Goal: Transaction & Acquisition: Purchase product/service

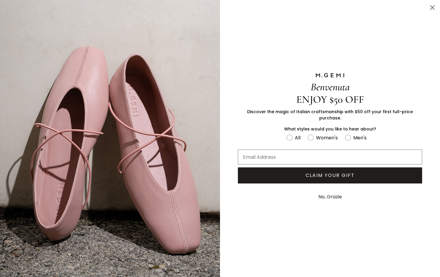
click at [325, 195] on button "No, Grazie" at bounding box center [329, 196] width 29 height 15
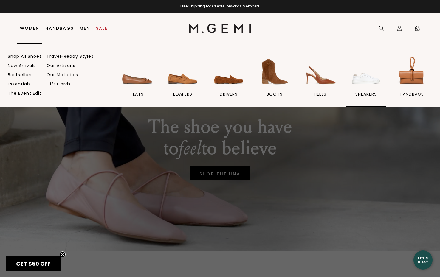
click at [362, 93] on span "sneakers" at bounding box center [365, 93] width 21 height 5
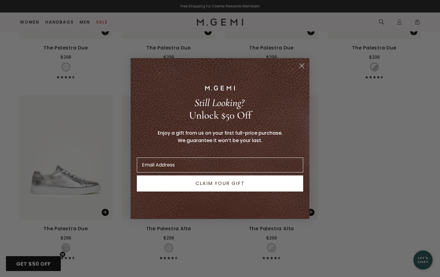
scroll to position [781, 0]
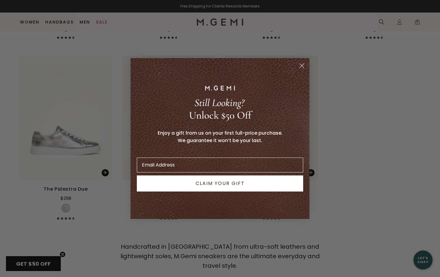
drag, startPoint x: 301, startPoint y: 65, endPoint x: 312, endPoint y: 65, distance: 10.4
click at [302, 65] on icon "Close dialog" at bounding box center [302, 66] width 4 height 4
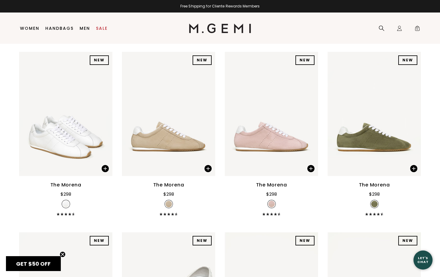
scroll to position [0, 0]
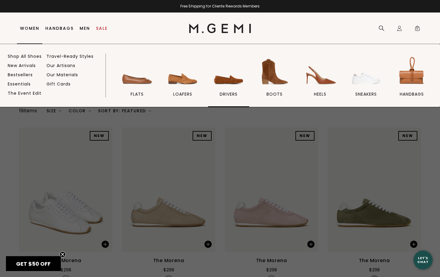
click at [225, 94] on span "drivers" at bounding box center [228, 93] width 18 height 5
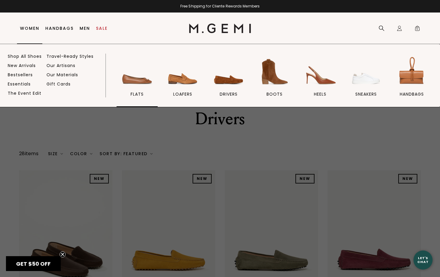
click at [137, 94] on span "flats" at bounding box center [136, 93] width 13 height 5
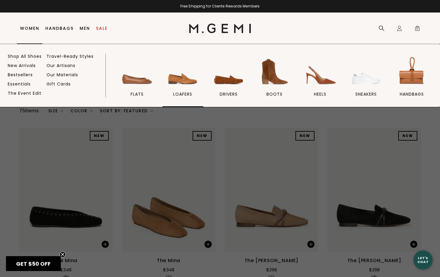
click at [182, 93] on span "loafers" at bounding box center [182, 93] width 19 height 5
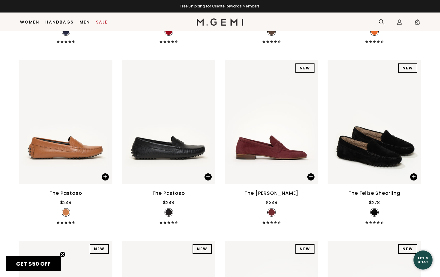
scroll to position [1334, 0]
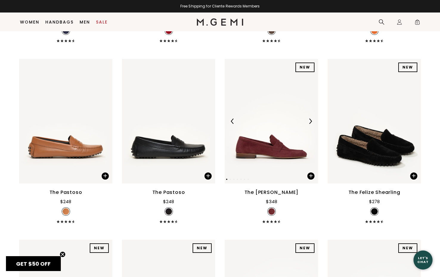
click at [273, 140] on img at bounding box center [271, 121] width 93 height 124
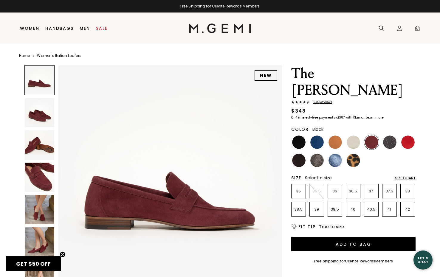
drag, startPoint x: 298, startPoint y: 124, endPoint x: 310, endPoint y: 125, distance: 11.6
click at [298, 135] on img at bounding box center [298, 141] width 13 height 13
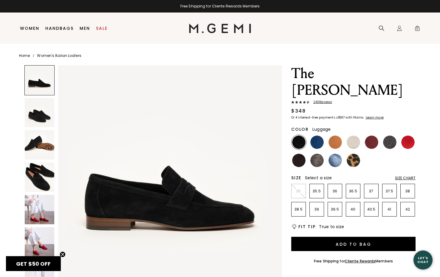
click at [332, 135] on img at bounding box center [334, 141] width 13 height 13
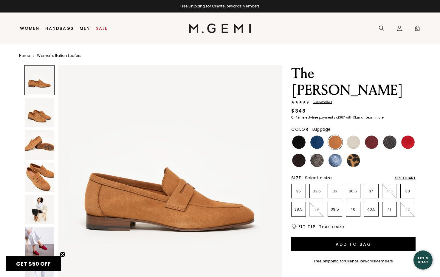
click at [43, 219] on img at bounding box center [39, 209] width 29 height 29
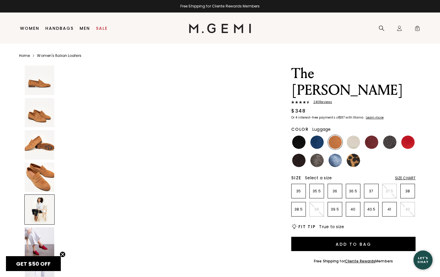
scroll to position [919, 0]
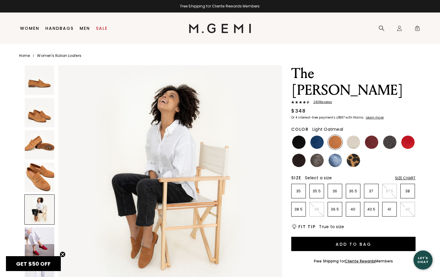
click at [355, 135] on img at bounding box center [352, 141] width 13 height 13
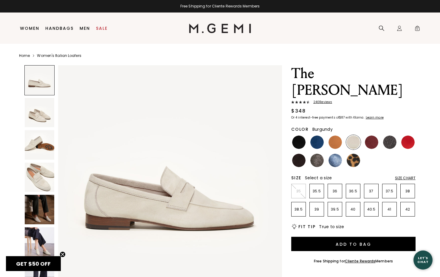
click at [373, 135] on img at bounding box center [370, 141] width 13 height 13
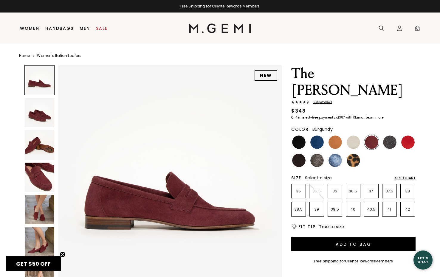
click at [38, 212] on img at bounding box center [39, 209] width 29 height 29
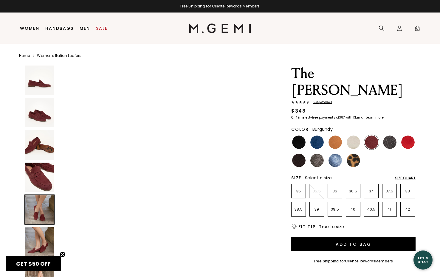
scroll to position [919, 0]
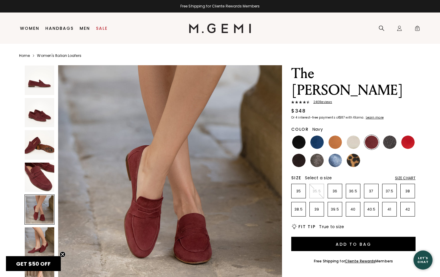
click at [315, 135] on img at bounding box center [316, 141] width 13 height 13
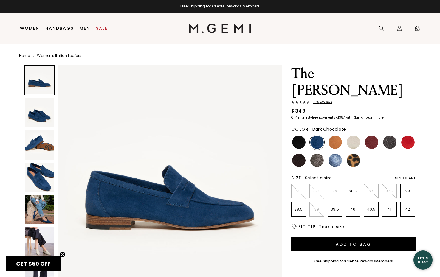
click at [299, 154] on img at bounding box center [298, 160] width 13 height 13
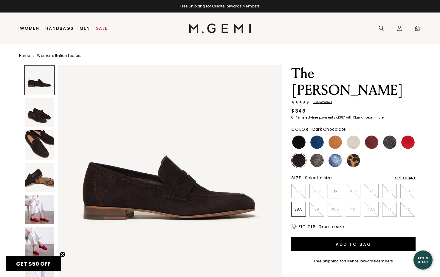
scroll to position [12, 0]
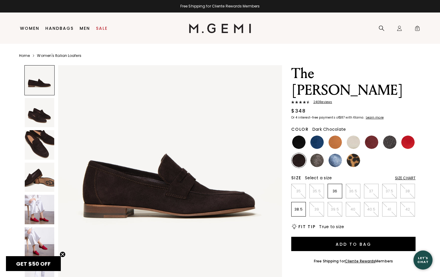
click at [41, 146] on img at bounding box center [39, 144] width 29 height 29
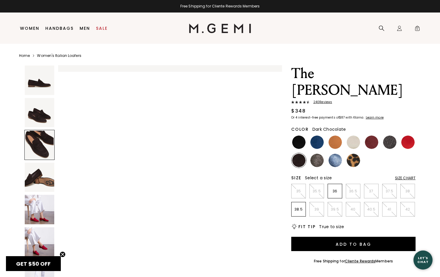
scroll to position [459, 0]
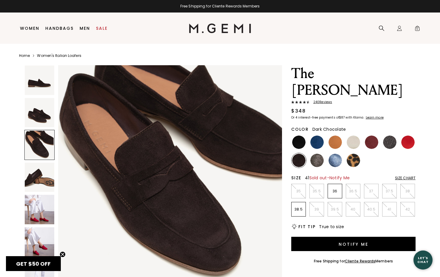
click at [392, 207] on p "41" at bounding box center [389, 209] width 14 height 5
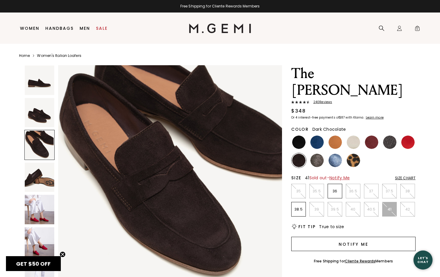
click at [361, 237] on button "Notify Me" at bounding box center [353, 244] width 124 height 14
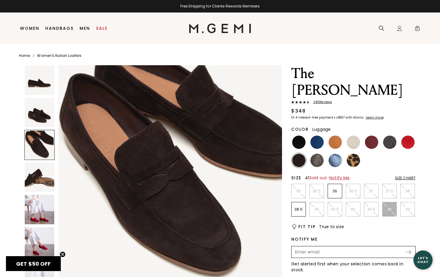
click at [333, 135] on img at bounding box center [334, 141] width 13 height 13
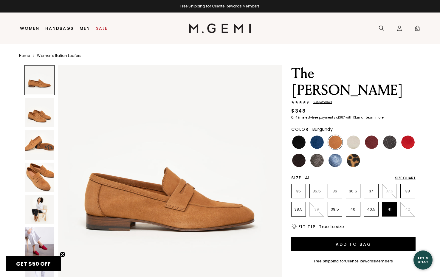
click at [374, 135] on img at bounding box center [370, 141] width 13 height 13
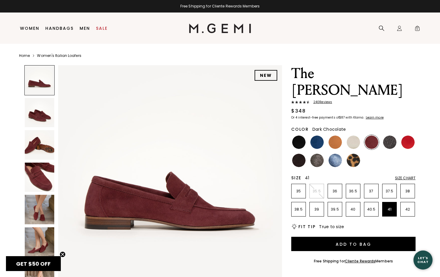
drag, startPoint x: 298, startPoint y: 143, endPoint x: 301, endPoint y: 144, distance: 3.5
click at [298, 154] on img at bounding box center [298, 160] width 13 height 13
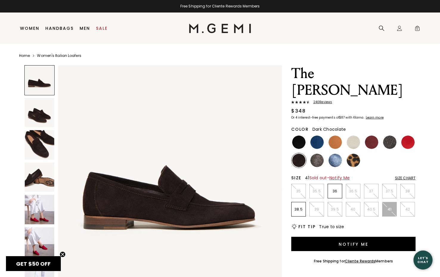
click at [391, 207] on p "41" at bounding box center [389, 209] width 14 height 5
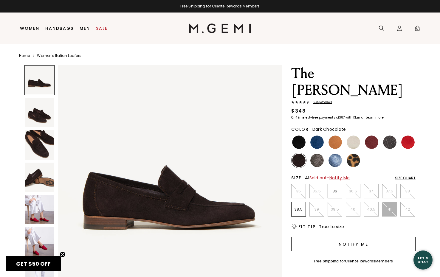
click at [362, 237] on button "Notify Me" at bounding box center [353, 244] width 124 height 14
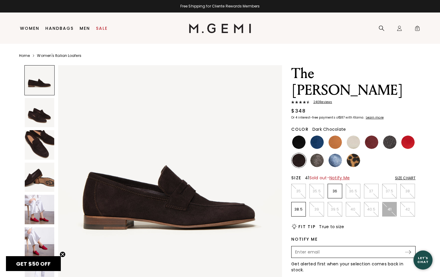
click at [335, 247] on input "Enter your email address to be notified when your selection is back in stock" at bounding box center [348, 252] width 112 height 10
type input "[EMAIL_ADDRESS][DOMAIN_NAME]"
click at [293, 277] on input "checkbox" at bounding box center [293, 279] width 4 height 4
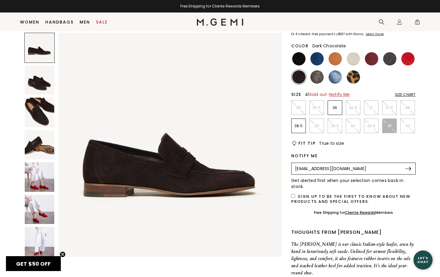
scroll to position [67, 0]
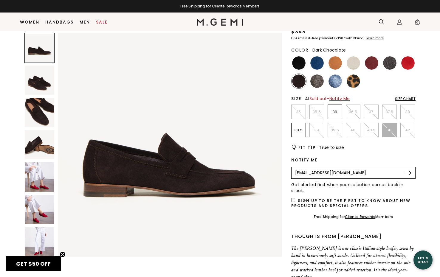
click at [408, 171] on img at bounding box center [408, 173] width 6 height 4
